Goal: Navigation & Orientation: Find specific page/section

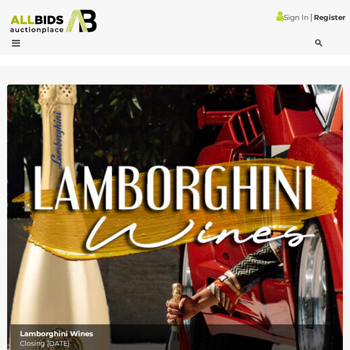
click at [18, 45] on icon at bounding box center [13, 43] width 13 height 10
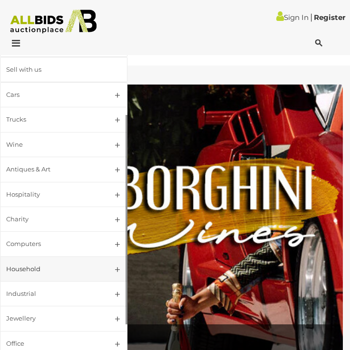
click at [116, 265] on link "Household" at bounding box center [63, 269] width 127 height 25
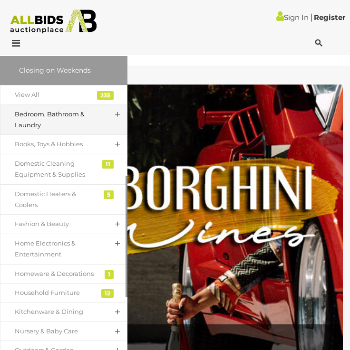
click at [99, 114] on link "Bedroom, Bathroom & Laundry" at bounding box center [63, 120] width 127 height 31
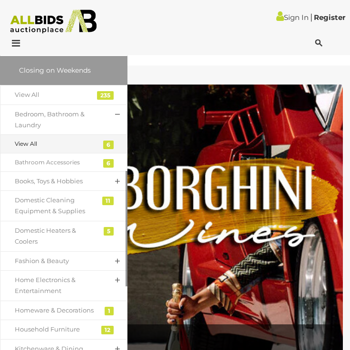
click at [85, 140] on div "View All" at bounding box center [57, 144] width 84 height 10
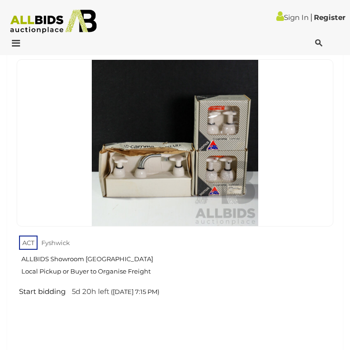
scroll to position [1817, 0]
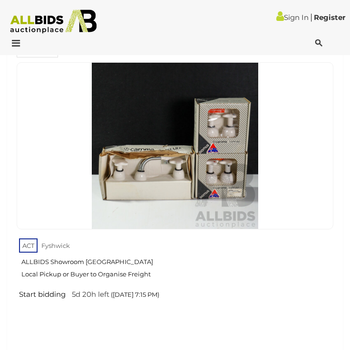
click at [14, 37] on div at bounding box center [175, 45] width 350 height 19
click at [14, 40] on icon at bounding box center [13, 43] width 13 height 10
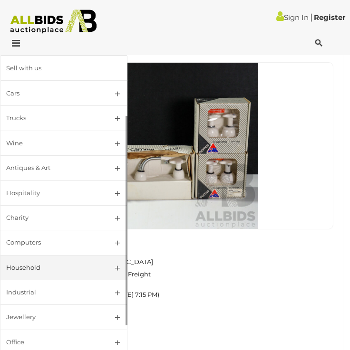
click at [110, 274] on link "Household" at bounding box center [63, 267] width 127 height 25
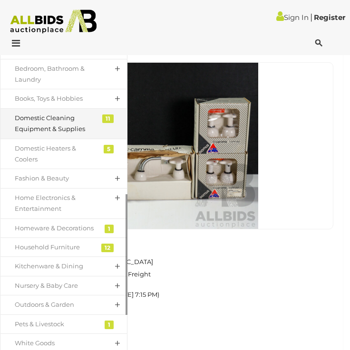
click at [68, 128] on div "Domestic Cleaning Equipment & Supplies" at bounding box center [57, 124] width 84 height 22
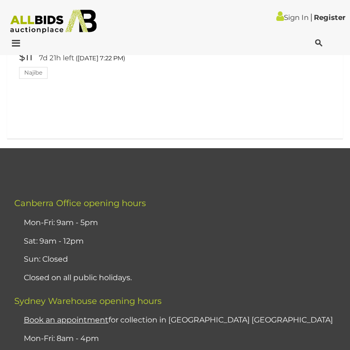
scroll to position [3480, 0]
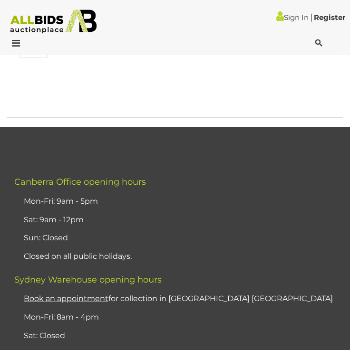
click at [17, 43] on icon at bounding box center [13, 43] width 13 height 10
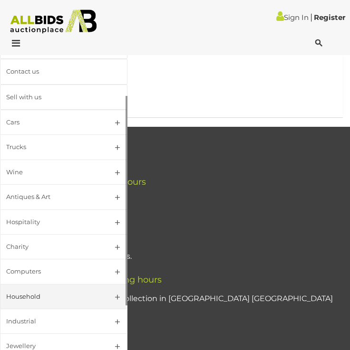
click at [117, 292] on link "Household" at bounding box center [63, 296] width 127 height 25
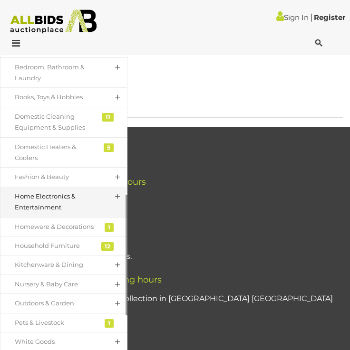
click at [105, 195] on link "Home Electronics & Entertainment" at bounding box center [63, 202] width 127 height 31
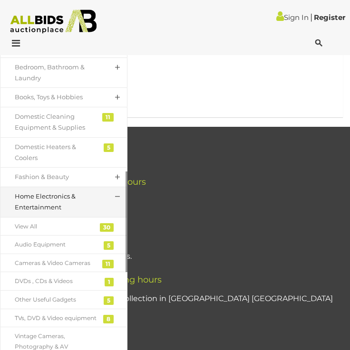
click at [105, 196] on link "Home Electronics & Entertainment" at bounding box center [63, 202] width 127 height 31
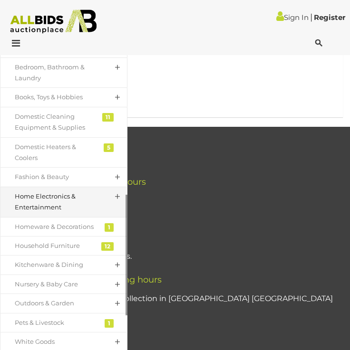
click at [104, 195] on link "Home Electronics & Entertainment" at bounding box center [63, 202] width 127 height 31
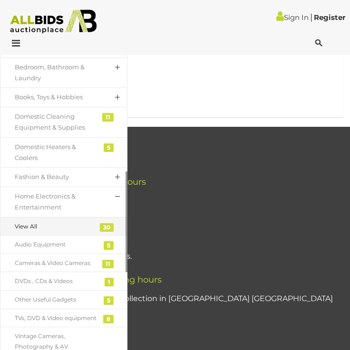
click at [80, 228] on div "View All" at bounding box center [57, 226] width 84 height 10
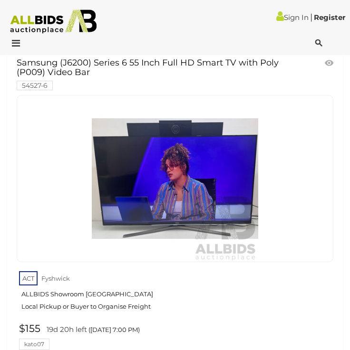
scroll to position [9076, 0]
